Goal: Navigation & Orientation: Go to known website

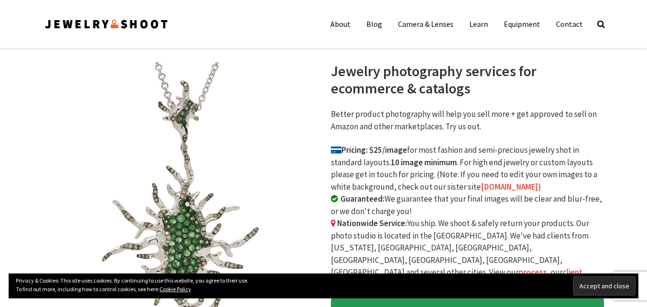
click at [197, 47] on div "About Blog Camera & Lenses Learn Equipment Contact Search" at bounding box center [323, 24] width 589 height 48
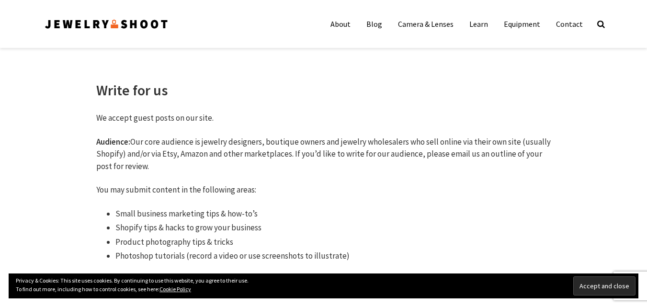
click at [128, 25] on img at bounding box center [107, 23] width 126 height 15
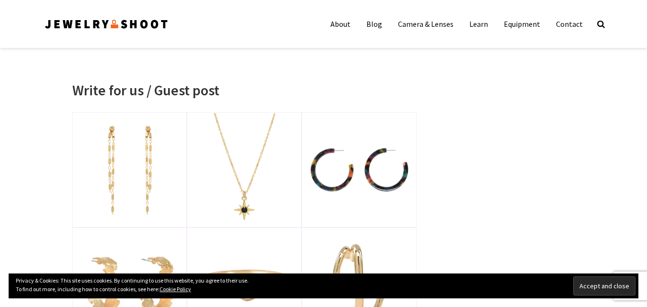
click at [137, 27] on img at bounding box center [107, 23] width 126 height 15
